Goal: Task Accomplishment & Management: Manage account settings

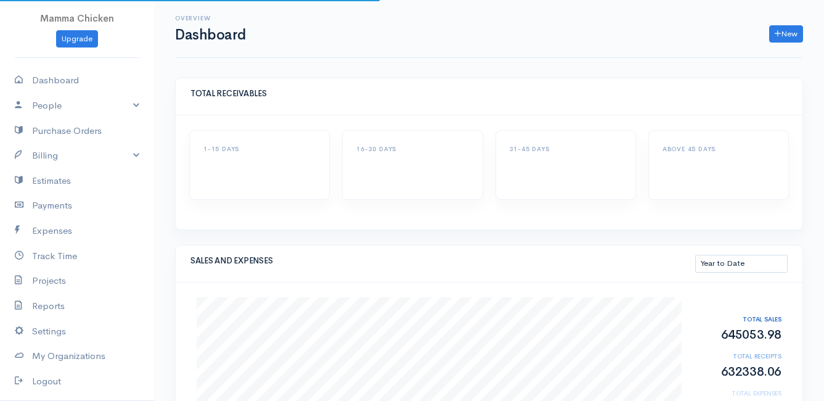
select select "thistoyear"
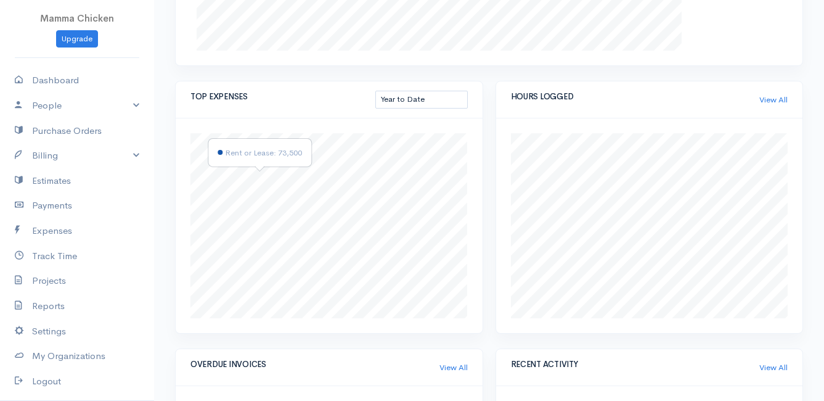
scroll to position [678, 0]
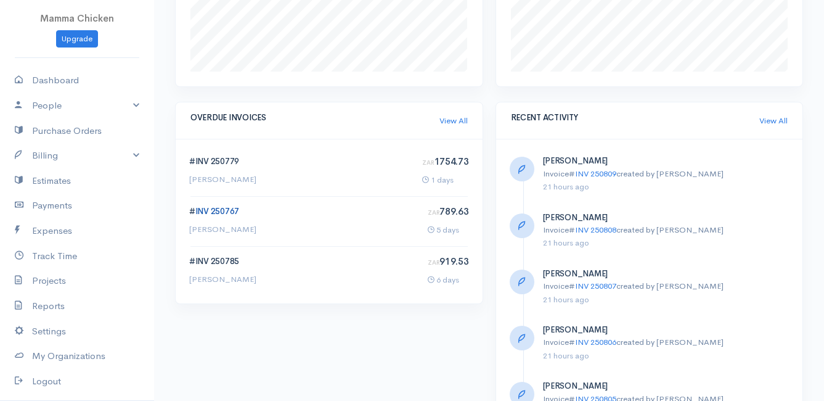
click at [213, 208] on link "INV 250767" at bounding box center [217, 211] width 44 height 10
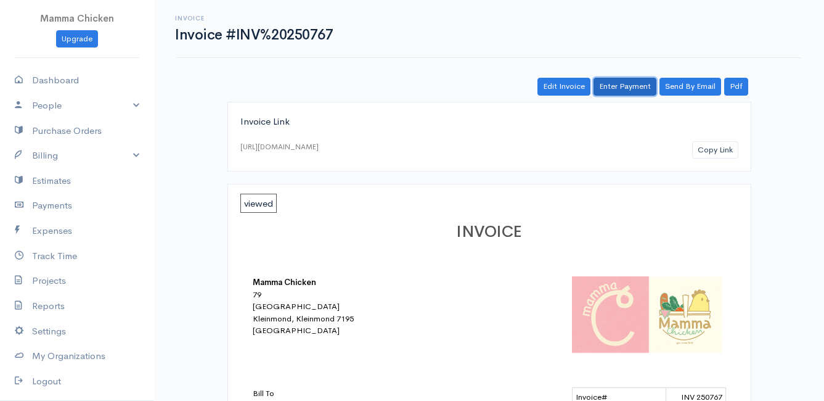
click at [616, 88] on link "Enter Payment" at bounding box center [625, 87] width 63 height 18
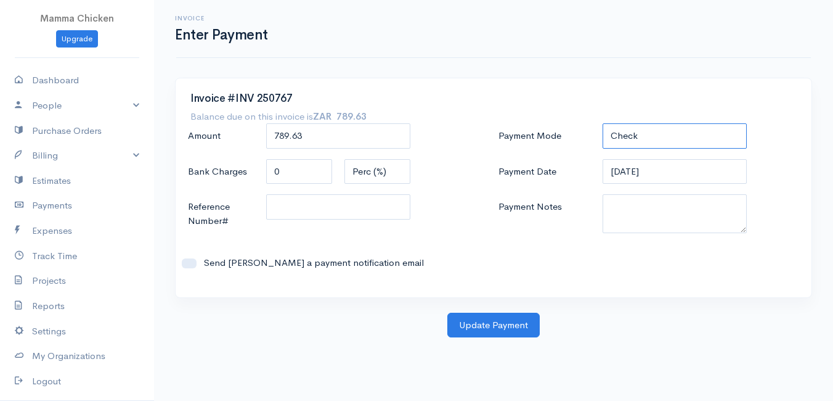
click at [671, 133] on select "Check Bank Transfer Credit Cash Debit ACH VISA MASTERCARD AMEX DISCOVER DINERS …" at bounding box center [675, 135] width 144 height 25
select select "Bank Transfer"
click at [603, 123] on select "Check Bank Transfer Credit Cash Debit ACH VISA MASTERCARD AMEX DISCOVER DINERS …" at bounding box center [675, 135] width 144 height 25
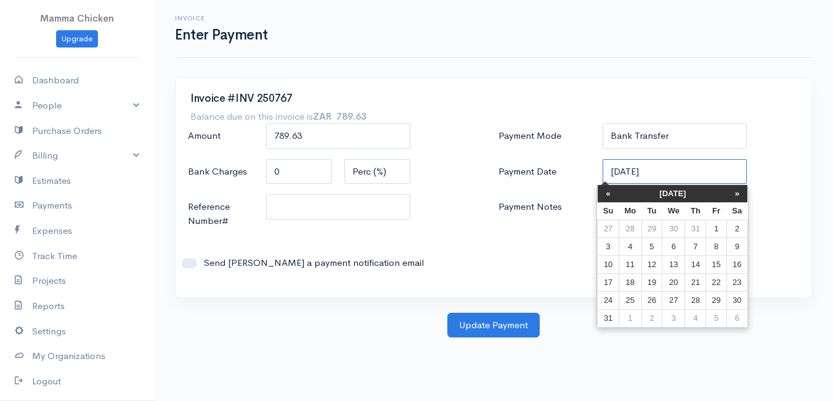
click at [692, 172] on input "[DATE]" at bounding box center [675, 171] width 144 height 25
click at [629, 267] on td "11" at bounding box center [630, 264] width 23 height 18
type input "[DATE]"
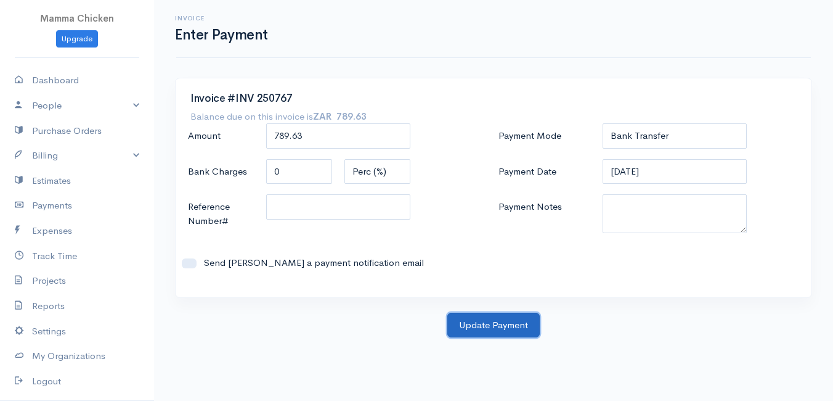
click at [501, 324] on button "Update Payment" at bounding box center [493, 324] width 92 height 25
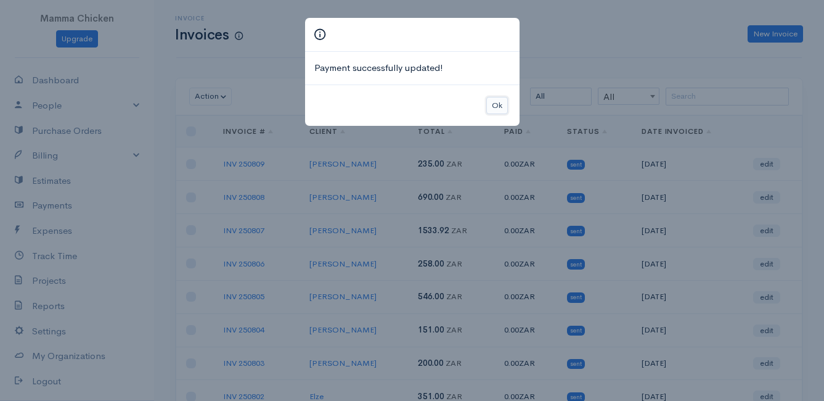
click at [502, 106] on button "Ok" at bounding box center [497, 106] width 22 height 18
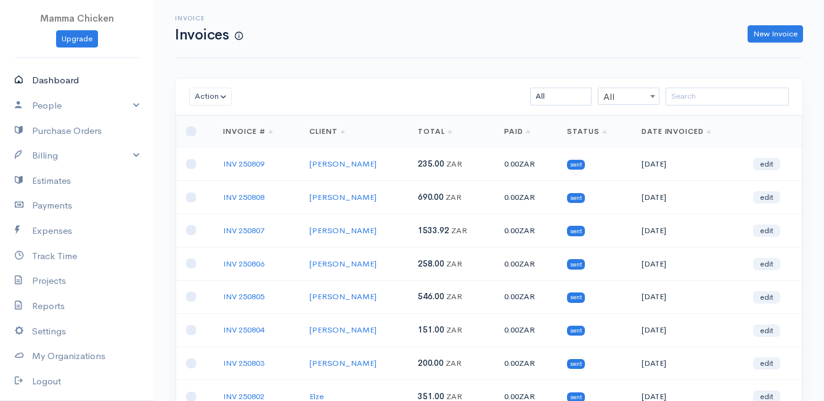
click at [68, 81] on link "Dashboard" at bounding box center [77, 80] width 154 height 25
select select "thistoyear"
